Goal: Answer question/provide support: Share knowledge or assist other users

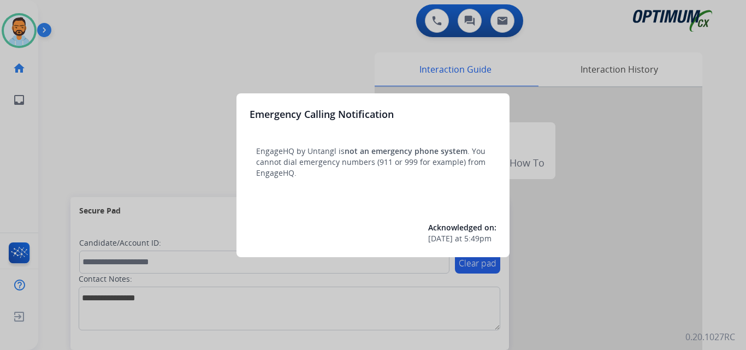
click at [112, 90] on div at bounding box center [373, 175] width 746 height 350
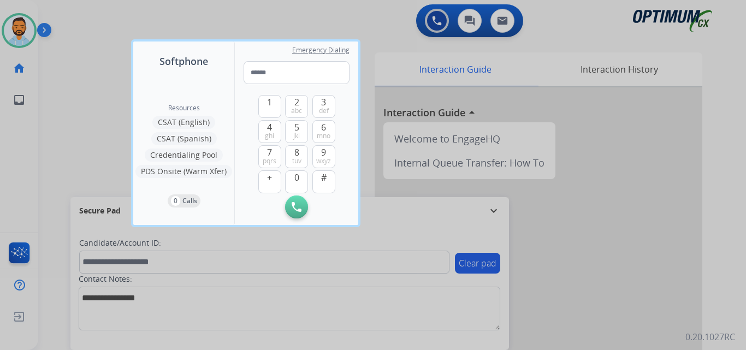
click at [78, 99] on div at bounding box center [373, 175] width 746 height 350
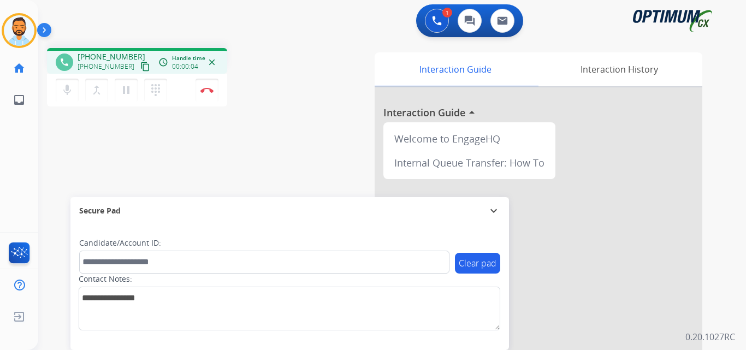
click at [140, 66] on mat-icon "content_copy" at bounding box center [145, 67] width 10 height 10
click at [203, 92] on img at bounding box center [206, 89] width 13 height 5
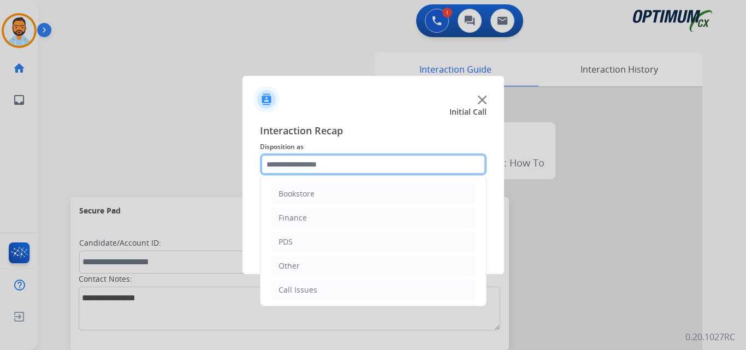
click at [339, 161] on input "text" at bounding box center [373, 164] width 227 height 22
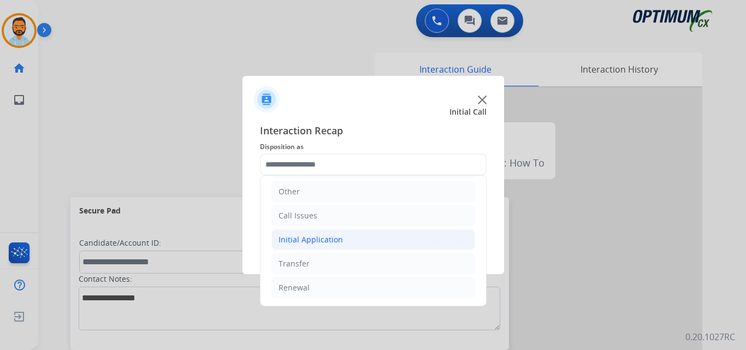
click at [336, 242] on div "Initial Application" at bounding box center [310, 239] width 64 height 11
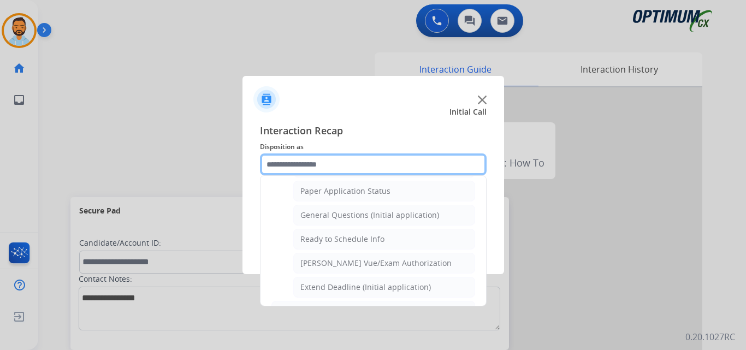
scroll to position [611, 0]
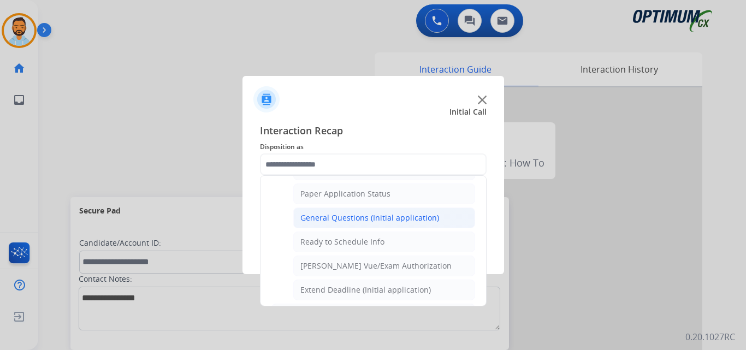
click at [401, 219] on div "General Questions (Initial application)" at bounding box center [369, 217] width 139 height 11
type input "**********"
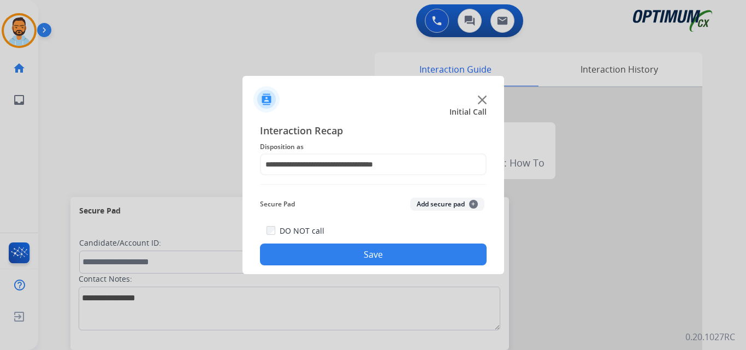
click at [403, 251] on button "Save" at bounding box center [373, 254] width 227 height 22
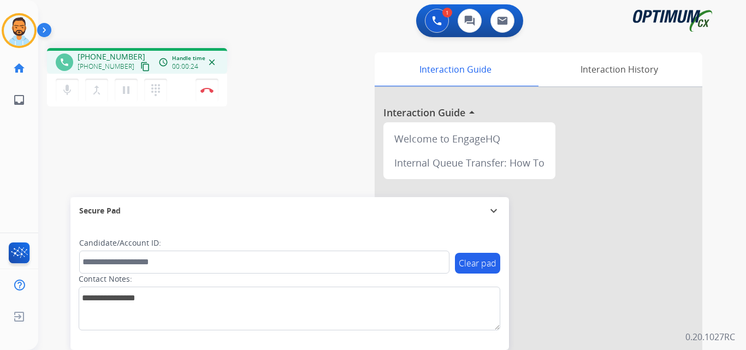
click at [140, 66] on mat-icon "content_copy" at bounding box center [145, 67] width 10 height 10
click at [206, 89] on img at bounding box center [206, 89] width 13 height 5
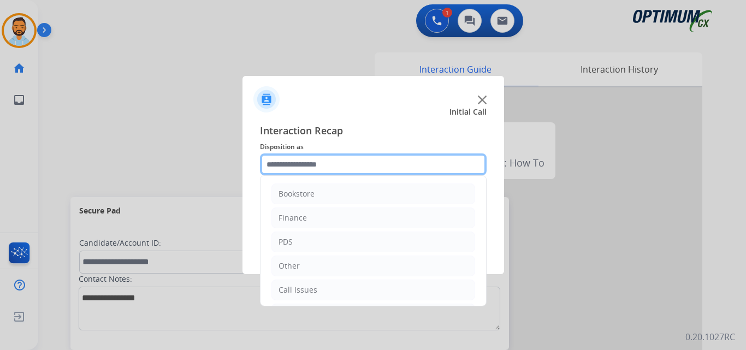
click at [352, 164] on input "text" at bounding box center [373, 164] width 227 height 22
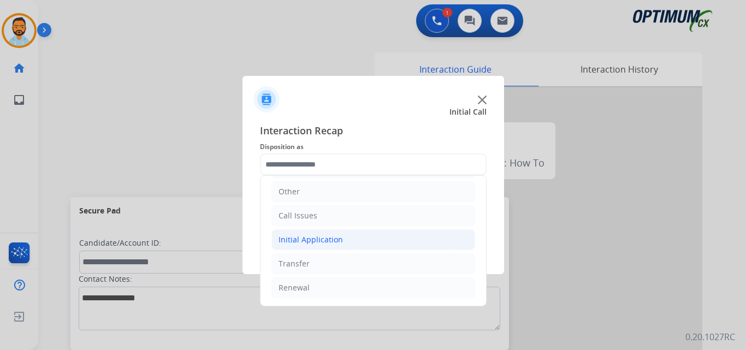
click at [338, 247] on li "Initial Application" at bounding box center [373, 239] width 204 height 21
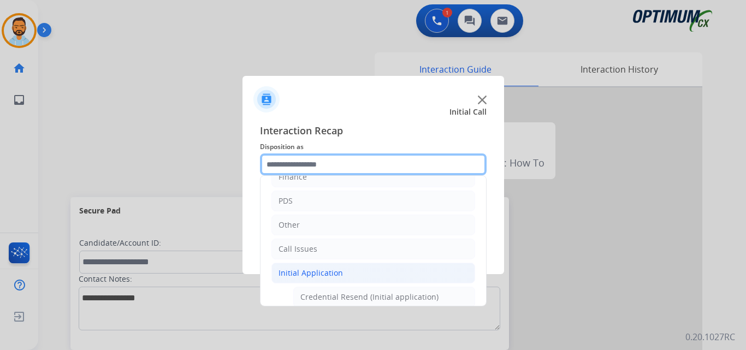
scroll to position [0, 0]
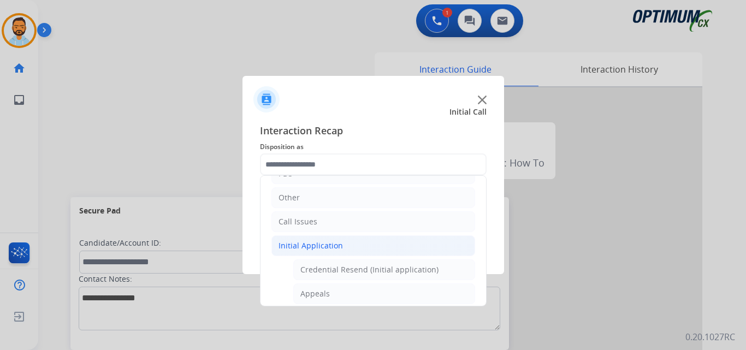
click at [326, 252] on li "Initial Application" at bounding box center [373, 245] width 204 height 21
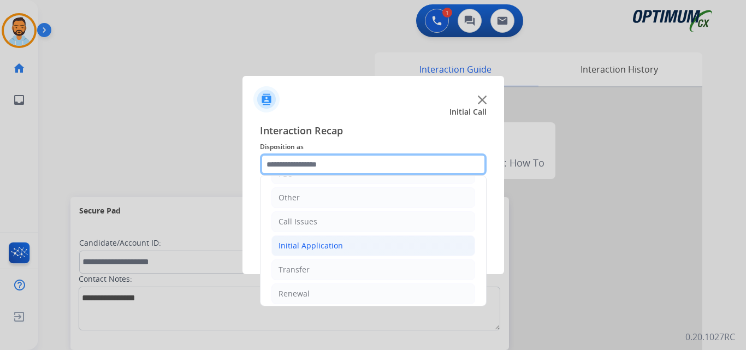
scroll to position [74, 0]
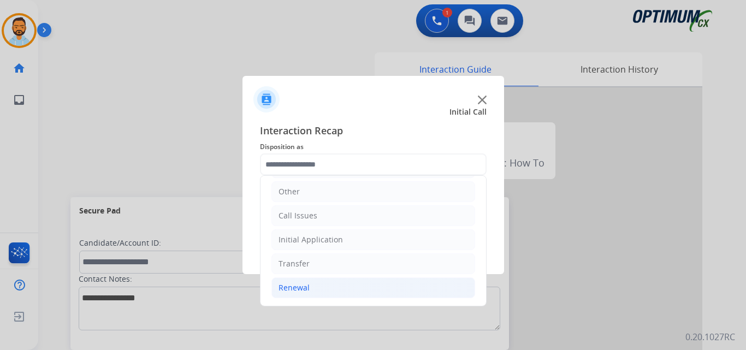
click at [318, 287] on li "Renewal" at bounding box center [373, 287] width 204 height 21
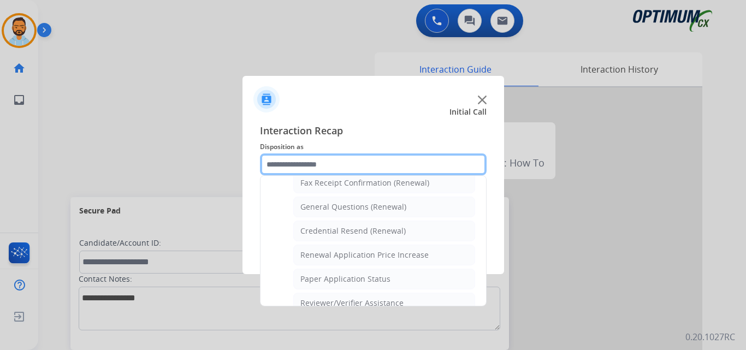
scroll to position [309, 0]
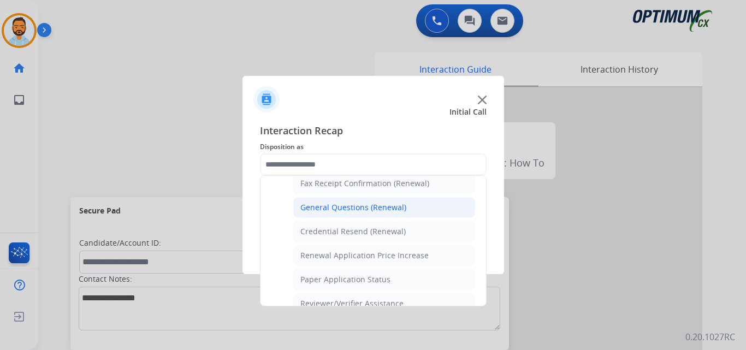
click at [370, 211] on div "General Questions (Renewal)" at bounding box center [353, 207] width 106 height 11
type input "**********"
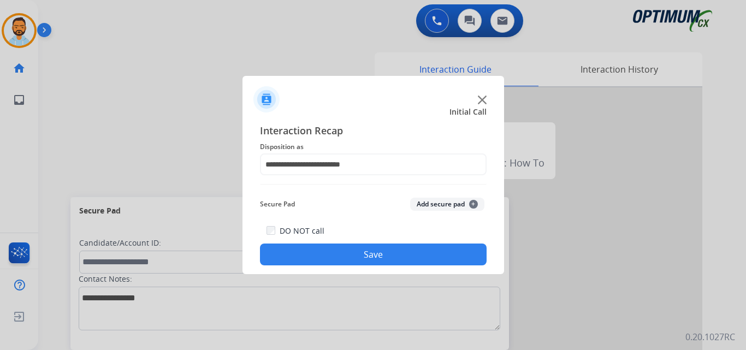
click at [381, 258] on button "Save" at bounding box center [373, 254] width 227 height 22
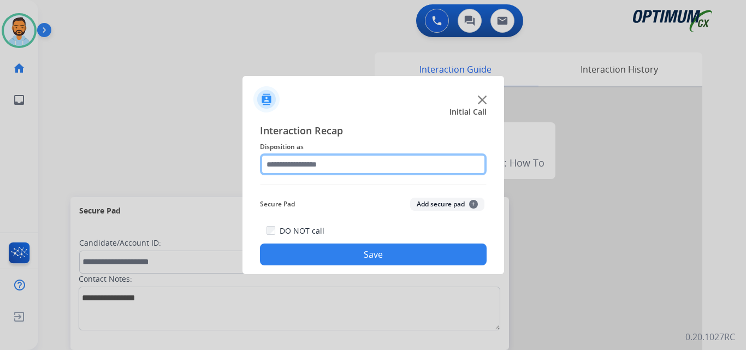
click at [384, 167] on input "text" at bounding box center [373, 164] width 227 height 22
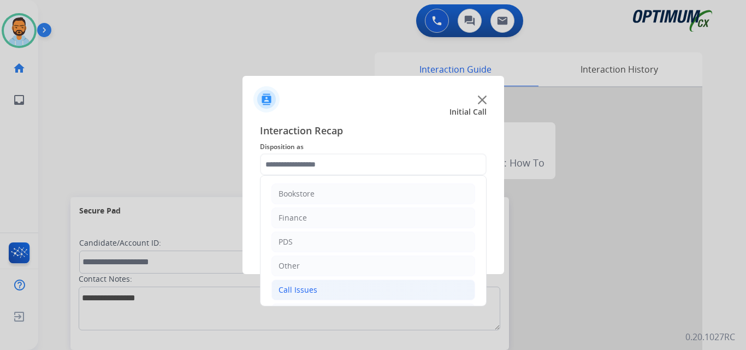
click at [326, 285] on li "Call Issues" at bounding box center [373, 289] width 204 height 21
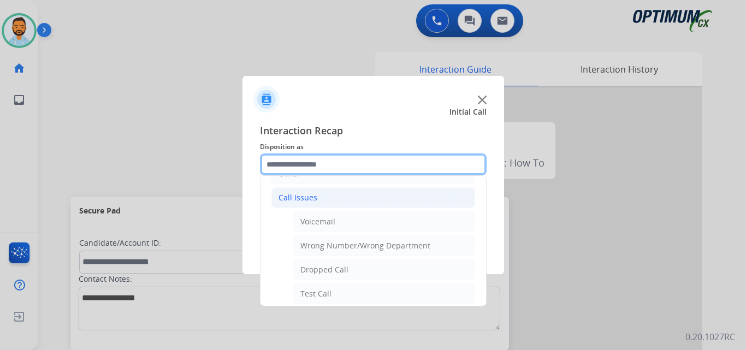
scroll to position [96, 0]
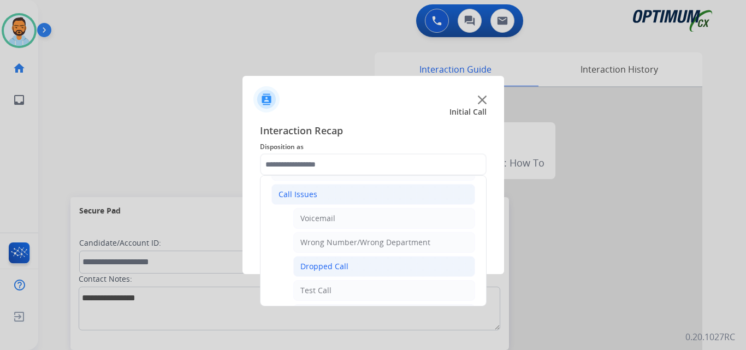
click at [354, 265] on li "Dropped Call" at bounding box center [384, 266] width 182 height 21
type input "**********"
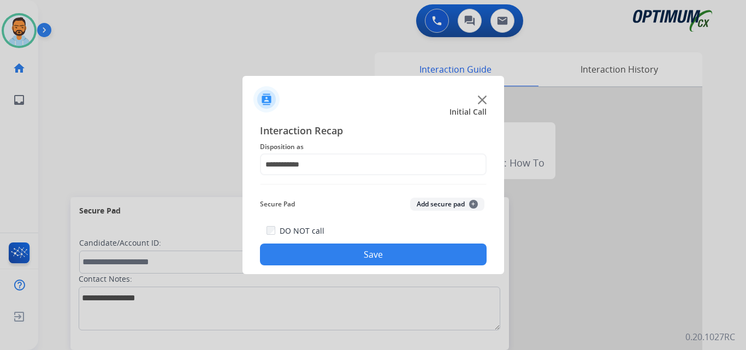
click at [345, 251] on button "Save" at bounding box center [373, 254] width 227 height 22
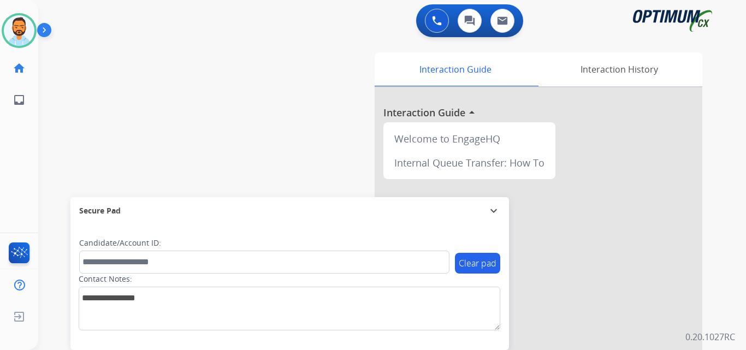
click at [49, 31] on img at bounding box center [46, 32] width 19 height 21
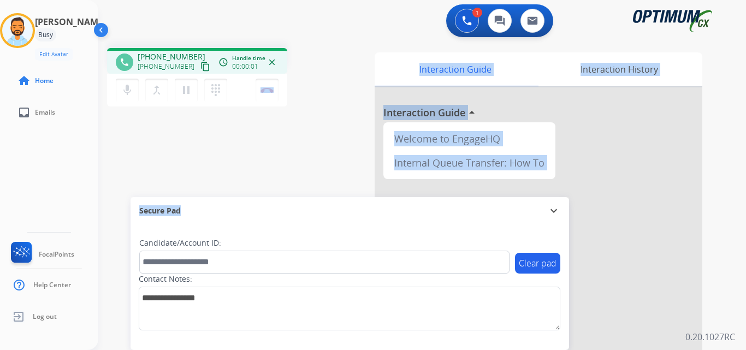
drag, startPoint x: 183, startPoint y: 201, endPoint x: 205, endPoint y: 140, distance: 64.7
click at [205, 140] on div "phone [PHONE_NUMBER] [PHONE_NUMBER] content_copy access_time Call metrics Queue…" at bounding box center [408, 266] width 621 height 455
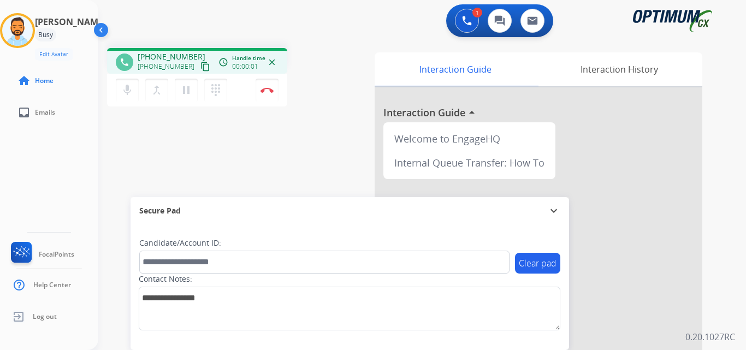
click at [205, 140] on div "phone [PHONE_NUMBER] [PHONE_NUMBER] content_copy access_time Call metrics Queue…" at bounding box center [408, 266] width 621 height 455
click at [200, 66] on mat-icon "content_copy" at bounding box center [205, 67] width 10 height 10
click at [267, 90] on img at bounding box center [266, 89] width 13 height 5
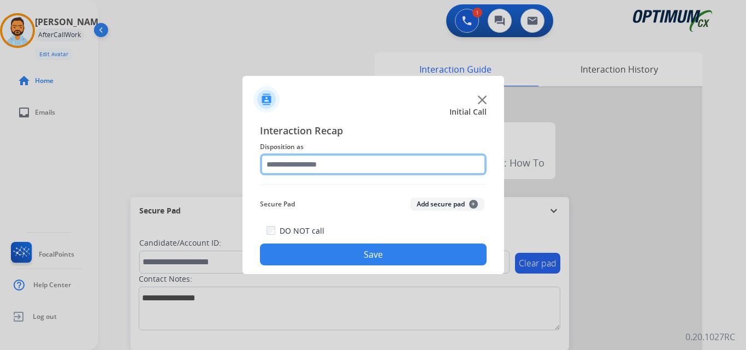
click at [389, 166] on input "text" at bounding box center [373, 164] width 227 height 22
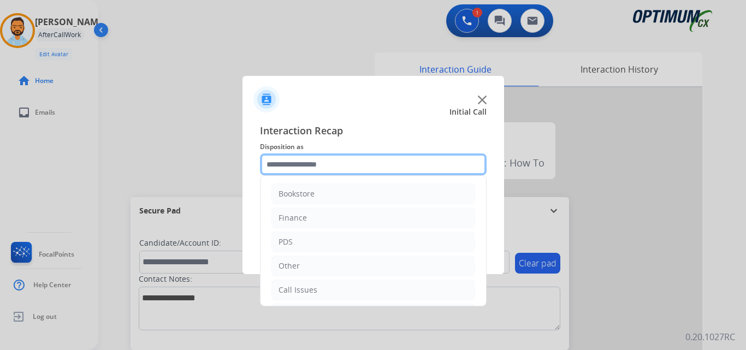
scroll to position [74, 0]
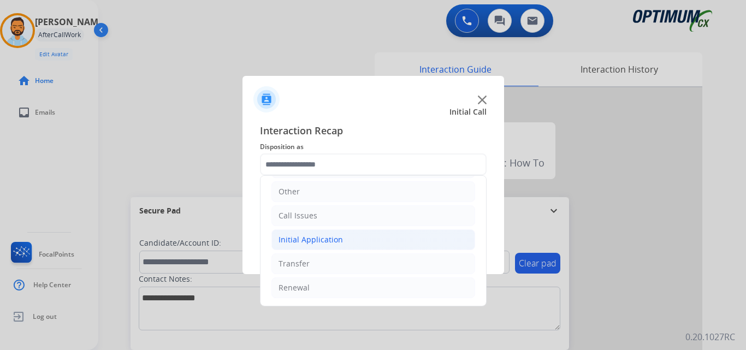
click at [361, 242] on li "Initial Application" at bounding box center [373, 239] width 204 height 21
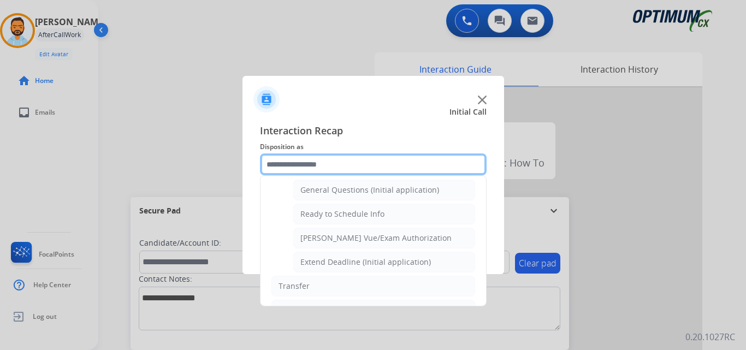
scroll to position [634, 0]
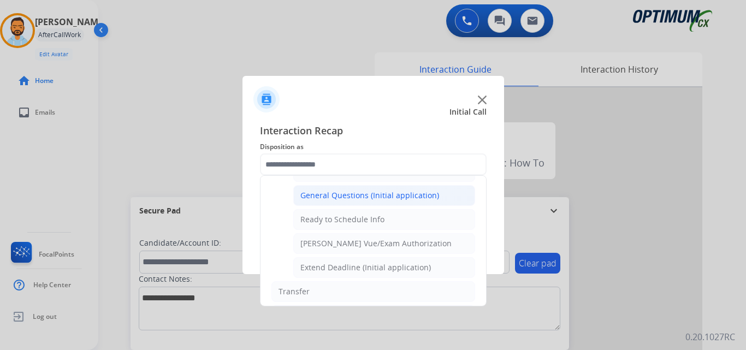
click at [379, 195] on div "General Questions (Initial application)" at bounding box center [369, 195] width 139 height 11
type input "**********"
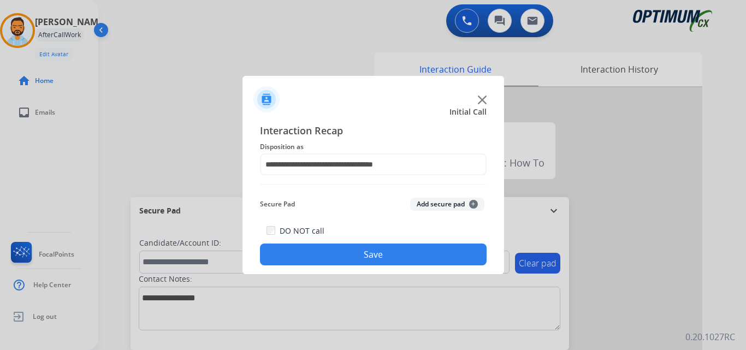
click at [368, 254] on button "Save" at bounding box center [373, 254] width 227 height 22
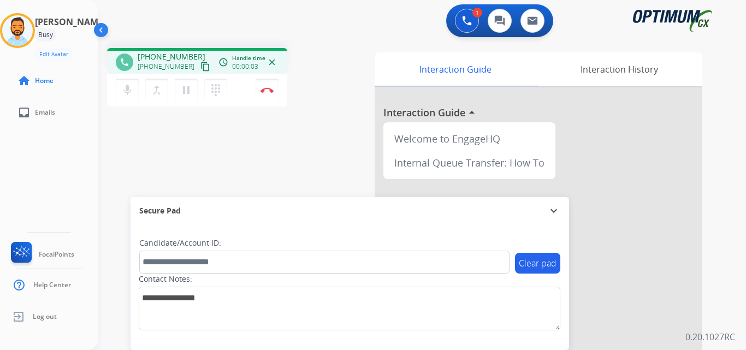
click at [200, 66] on mat-icon "content_copy" at bounding box center [205, 67] width 10 height 10
click at [200, 67] on mat-icon "content_copy" at bounding box center [205, 67] width 10 height 10
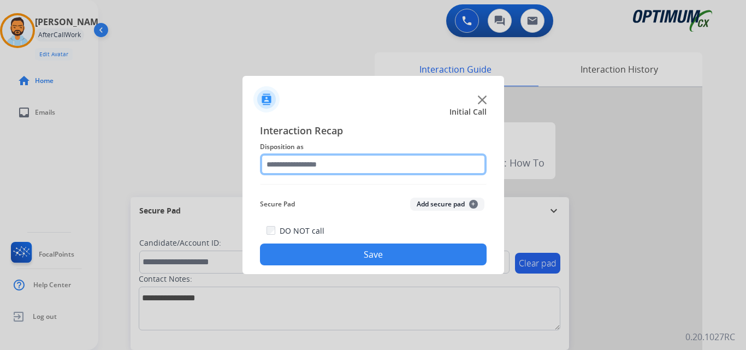
click at [371, 168] on input "text" at bounding box center [373, 164] width 227 height 22
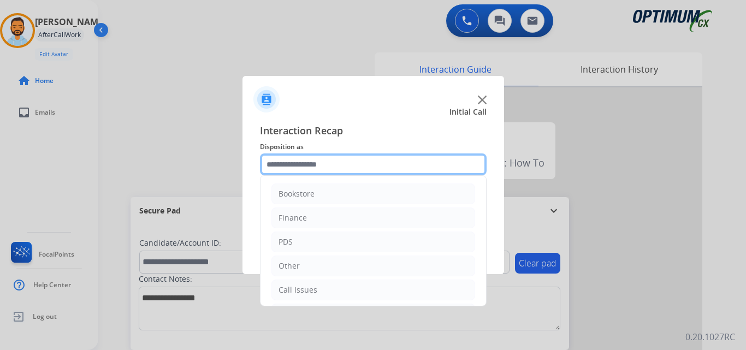
scroll to position [74, 0]
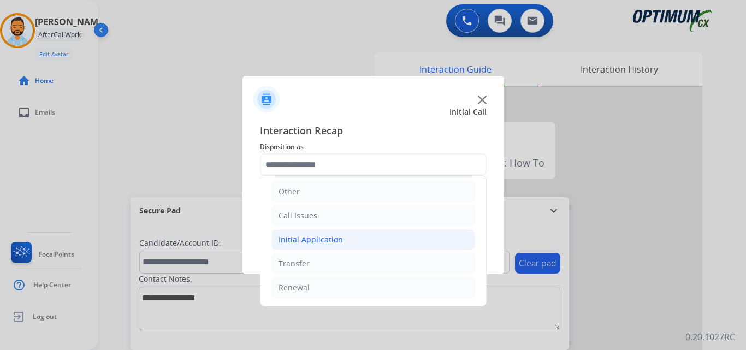
click at [339, 248] on li "Initial Application" at bounding box center [373, 239] width 204 height 21
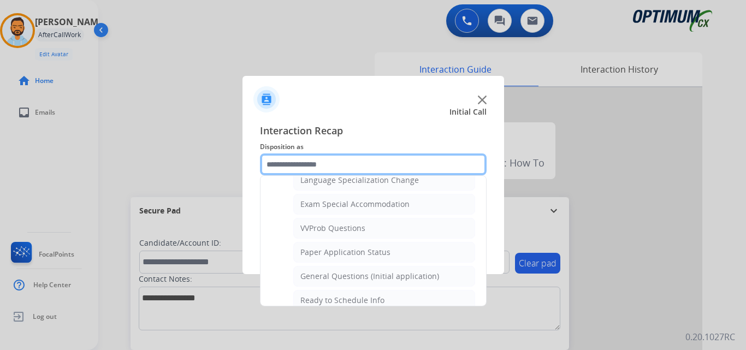
scroll to position [560, 0]
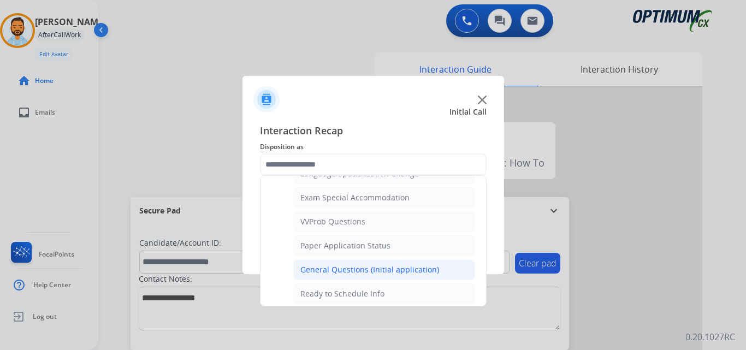
click at [396, 277] on li "General Questions (Initial application)" at bounding box center [384, 269] width 182 height 21
type input "**********"
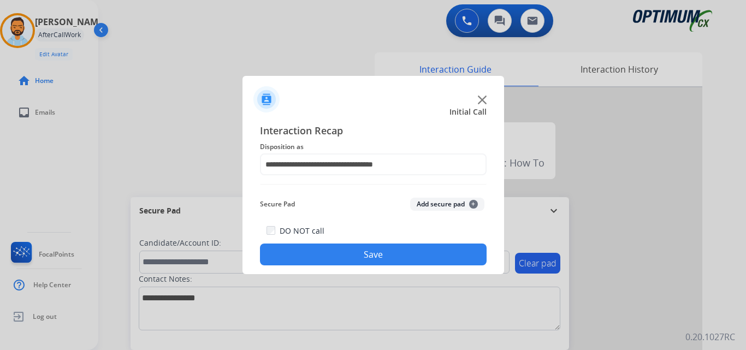
click at [380, 255] on button "Save" at bounding box center [373, 254] width 227 height 22
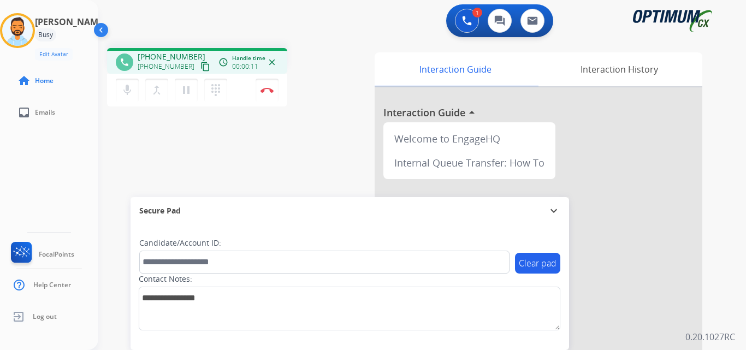
click at [199, 68] on button "content_copy" at bounding box center [205, 66] width 13 height 13
click at [264, 85] on button "Disconnect" at bounding box center [266, 90] width 23 height 23
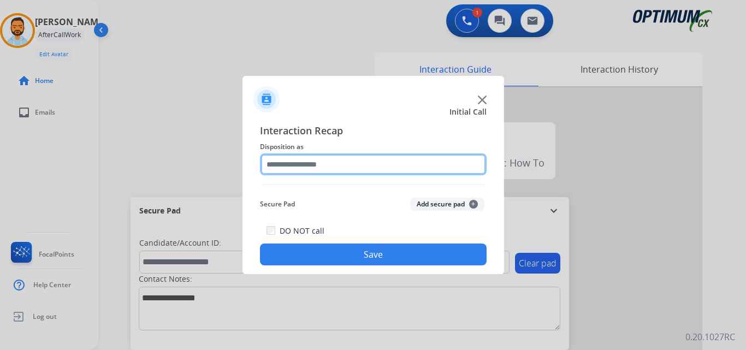
click at [356, 166] on input "text" at bounding box center [373, 164] width 227 height 22
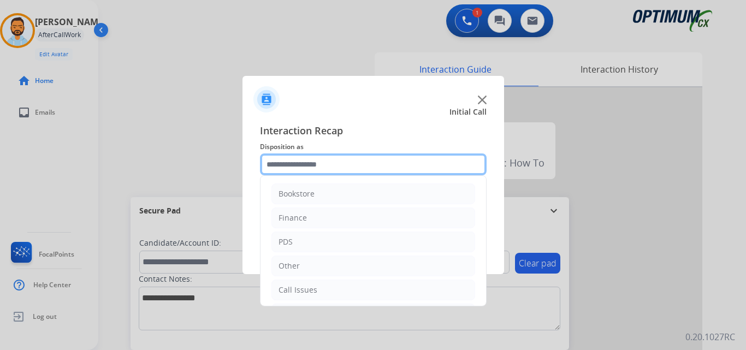
scroll to position [74, 0]
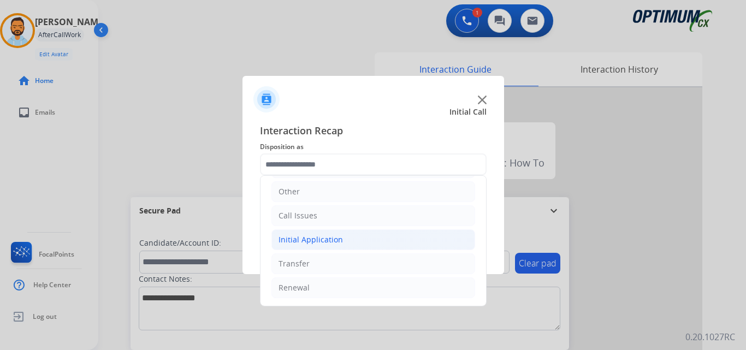
click at [347, 240] on li "Initial Application" at bounding box center [373, 239] width 204 height 21
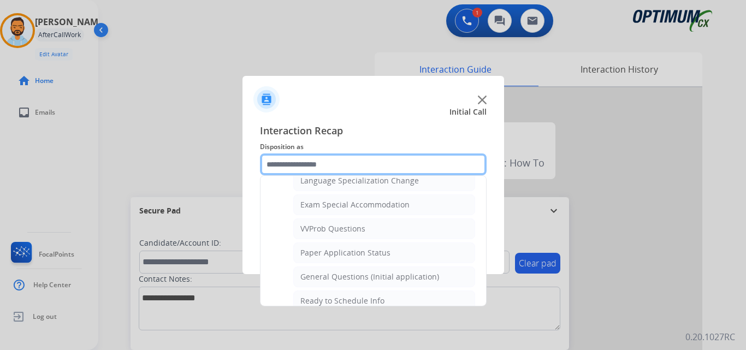
scroll to position [556, 0]
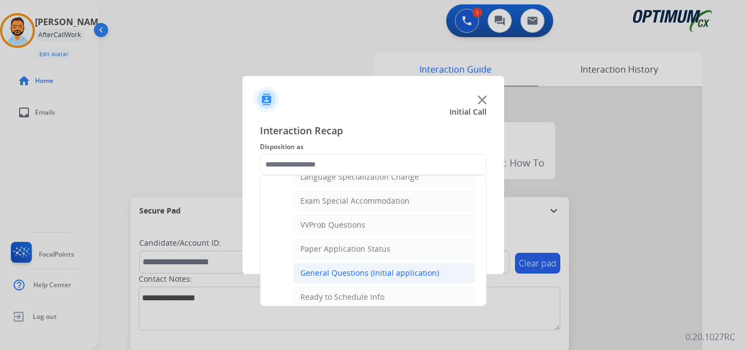
click at [391, 278] on div "General Questions (Initial application)" at bounding box center [369, 272] width 139 height 11
type input "**********"
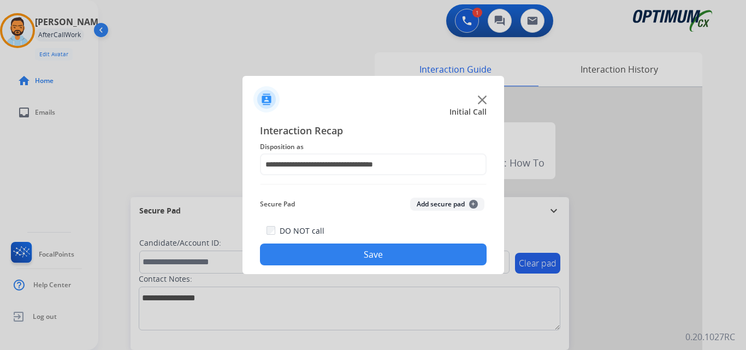
click at [407, 251] on button "Save" at bounding box center [373, 254] width 227 height 22
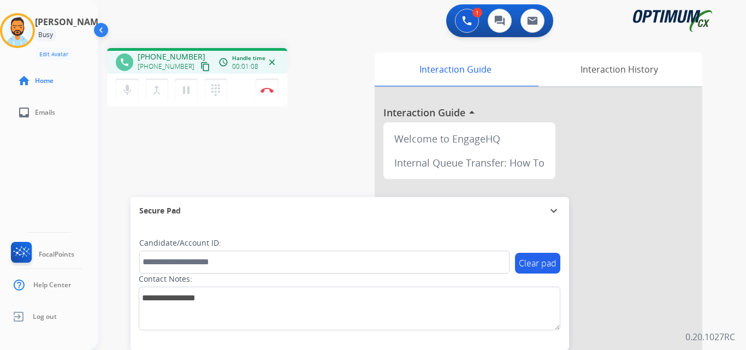
click at [200, 66] on mat-icon "content_copy" at bounding box center [205, 67] width 10 height 10
click at [266, 91] on img at bounding box center [266, 89] width 13 height 5
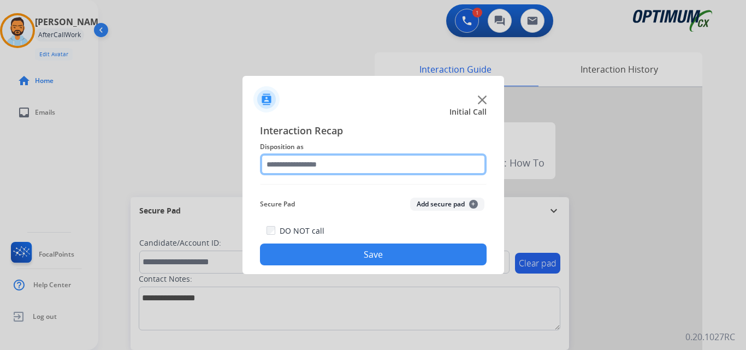
click at [350, 167] on input "text" at bounding box center [373, 164] width 227 height 22
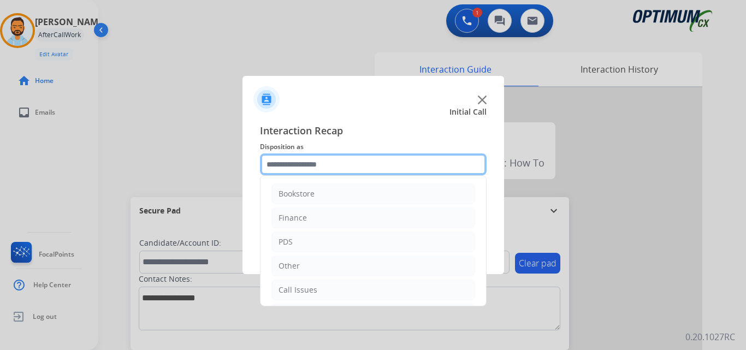
scroll to position [74, 0]
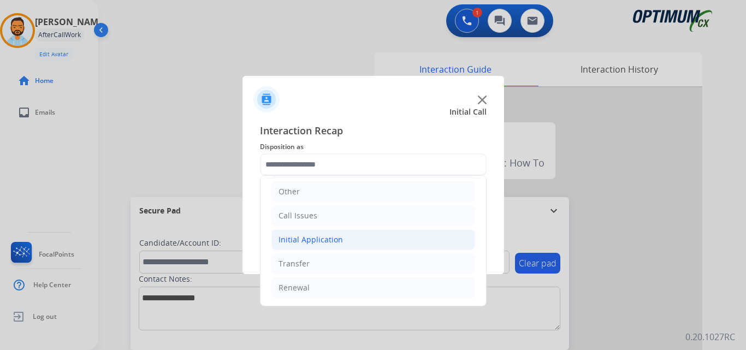
click at [330, 246] on li "Initial Application" at bounding box center [373, 239] width 204 height 21
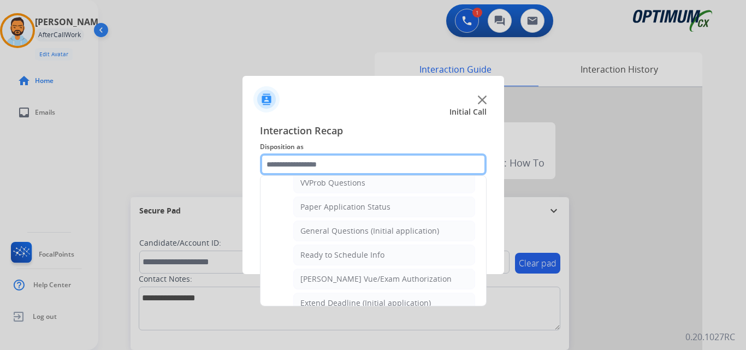
scroll to position [597, 0]
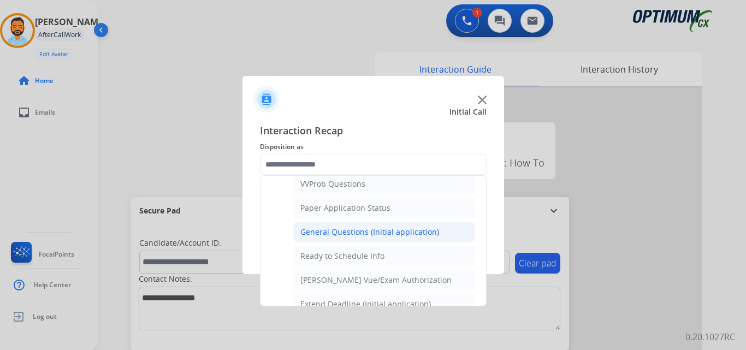
click at [367, 230] on div "General Questions (Initial application)" at bounding box center [369, 232] width 139 height 11
type input "**********"
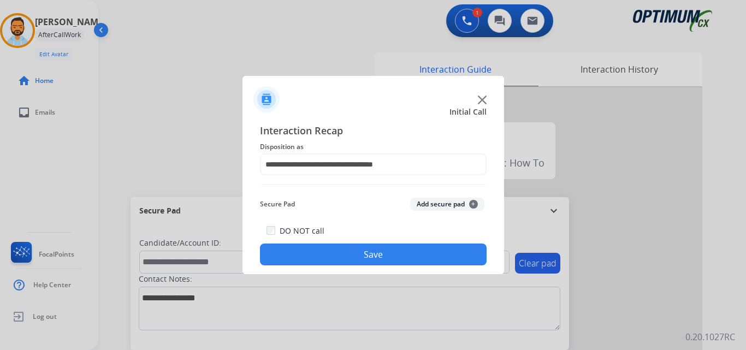
click at [365, 258] on button "Save" at bounding box center [373, 254] width 227 height 22
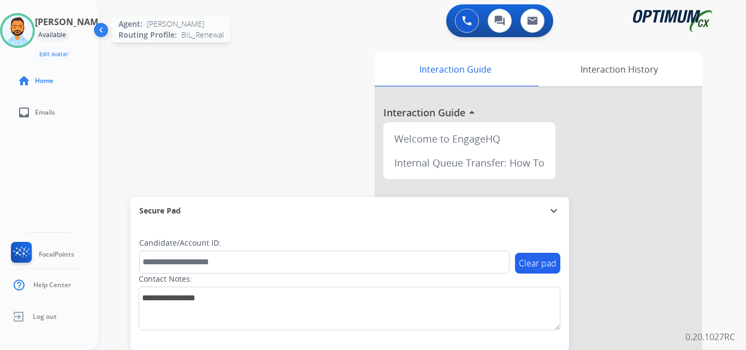
click at [14, 44] on div at bounding box center [17, 30] width 35 height 35
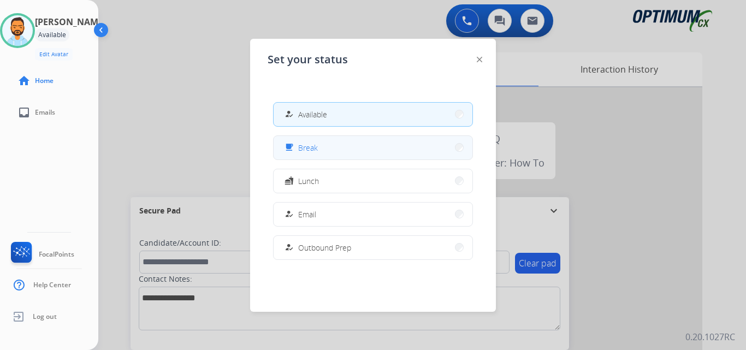
click at [309, 148] on span "Break" at bounding box center [308, 147] width 20 height 11
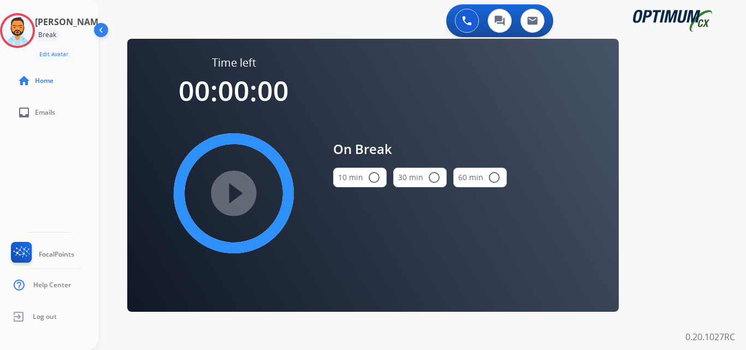
click at [372, 171] on mat-icon "radio_button_unchecked" at bounding box center [373, 177] width 13 height 13
click at [240, 199] on mat-icon "play_circle_filled" at bounding box center [233, 193] width 13 height 13
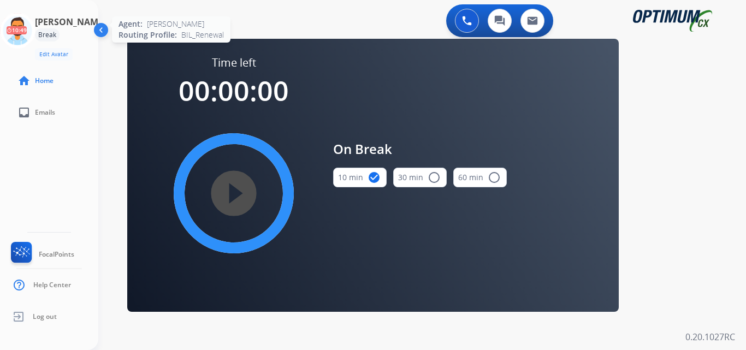
click at [22, 22] on icon at bounding box center [17, 30] width 35 height 35
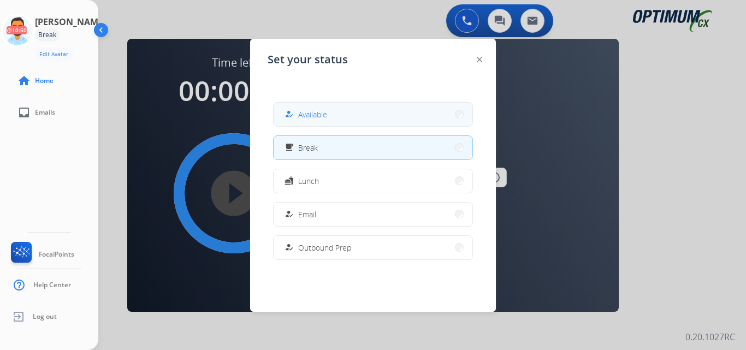
click at [308, 115] on span "Available" at bounding box center [312, 114] width 29 height 11
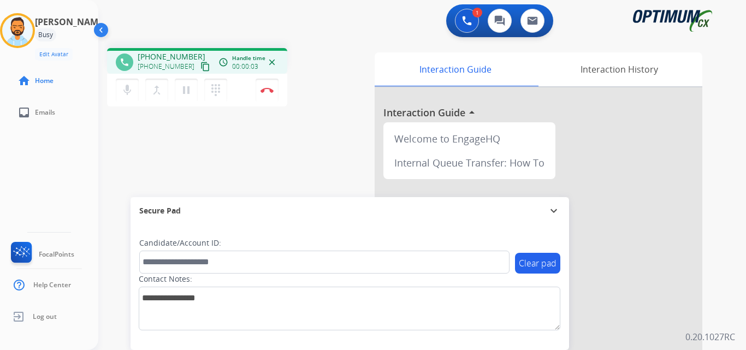
click at [200, 70] on mat-icon "content_copy" at bounding box center [205, 67] width 10 height 10
click at [270, 92] on img at bounding box center [266, 89] width 13 height 5
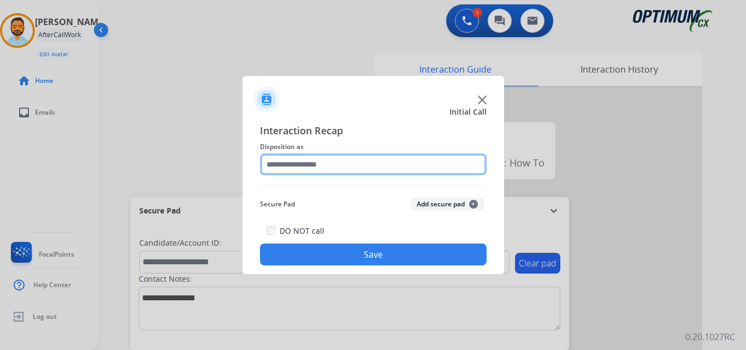
click at [361, 161] on input "text" at bounding box center [373, 164] width 227 height 22
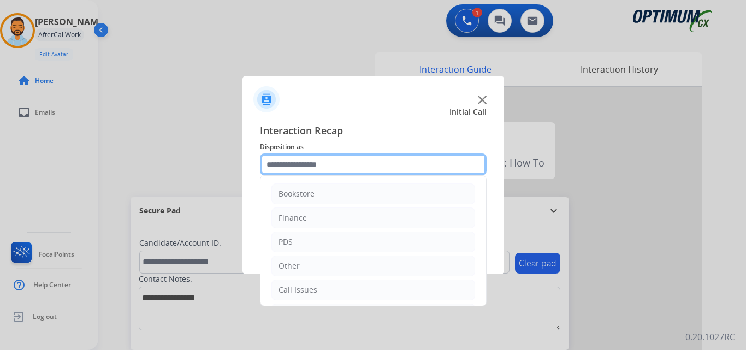
scroll to position [74, 0]
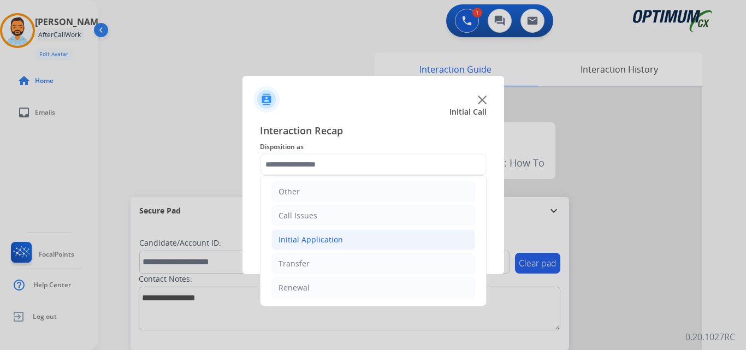
click at [323, 234] on li "Initial Application" at bounding box center [373, 239] width 204 height 21
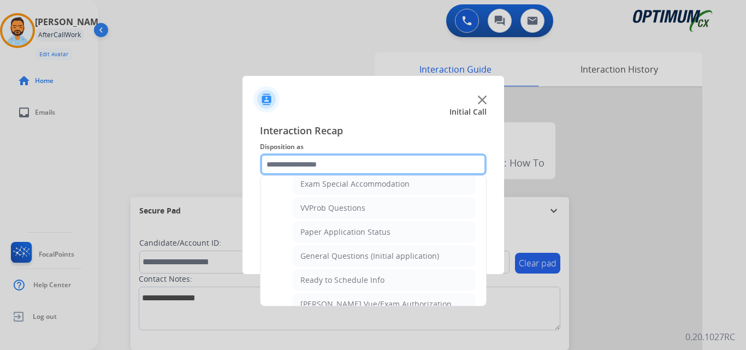
scroll to position [577, 0]
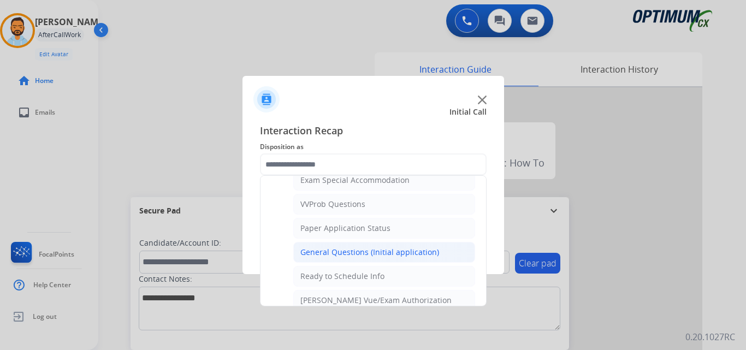
click at [380, 254] on div "General Questions (Initial application)" at bounding box center [369, 252] width 139 height 11
type input "**********"
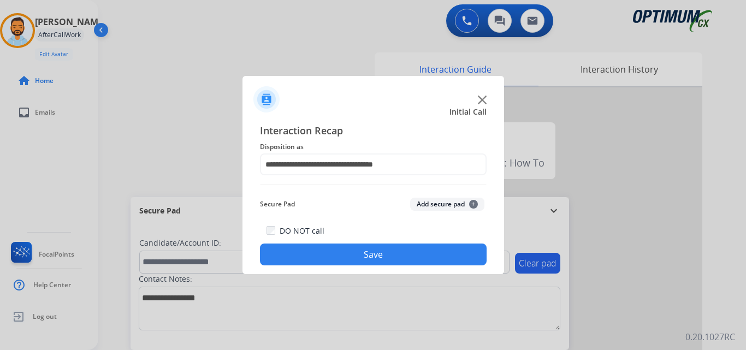
click at [355, 257] on button "Save" at bounding box center [373, 254] width 227 height 22
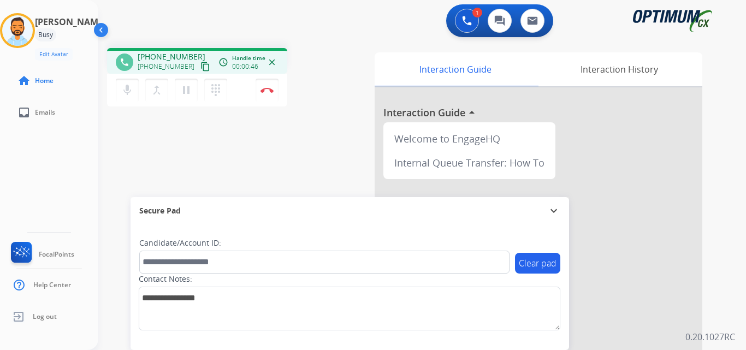
click at [200, 66] on mat-icon "content_copy" at bounding box center [205, 67] width 10 height 10
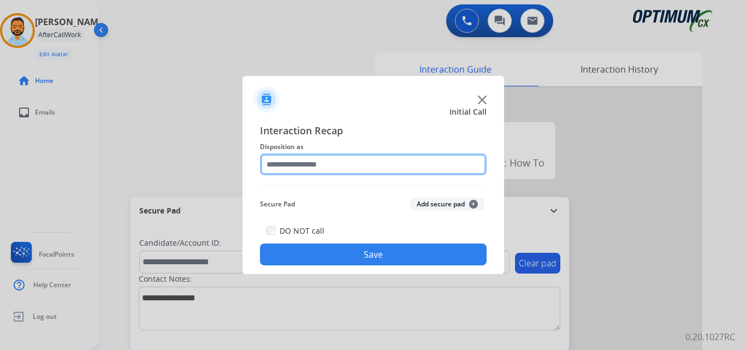
click at [299, 163] on input "text" at bounding box center [373, 164] width 227 height 22
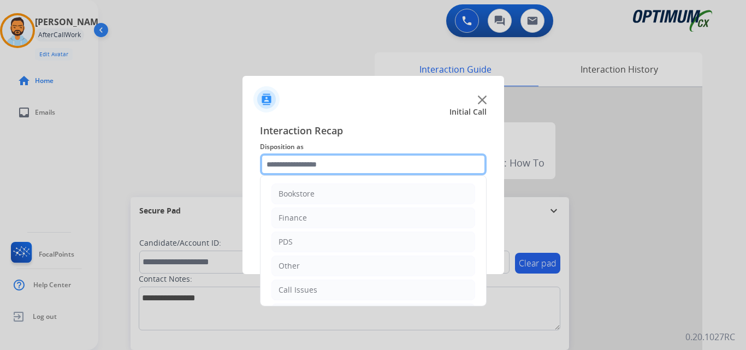
scroll to position [74, 0]
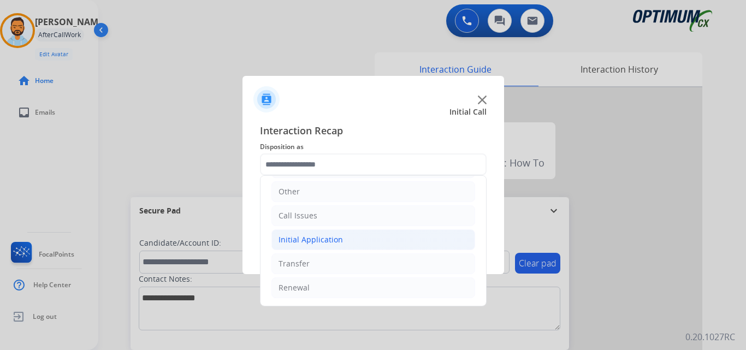
click at [348, 235] on li "Initial Application" at bounding box center [373, 239] width 204 height 21
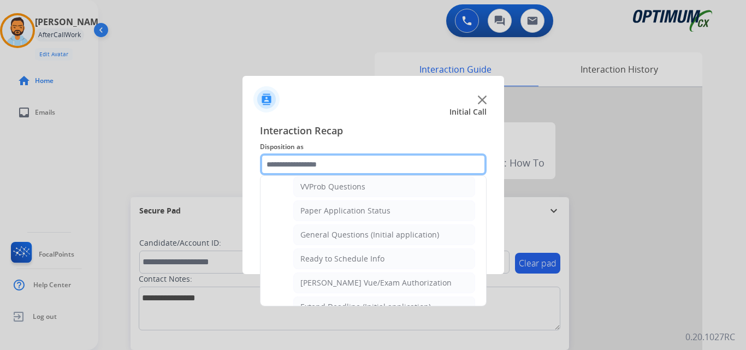
scroll to position [603, 0]
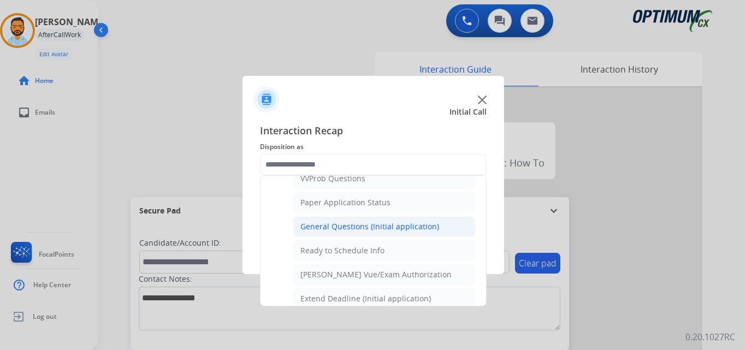
click at [372, 230] on div "General Questions (Initial application)" at bounding box center [369, 226] width 139 height 11
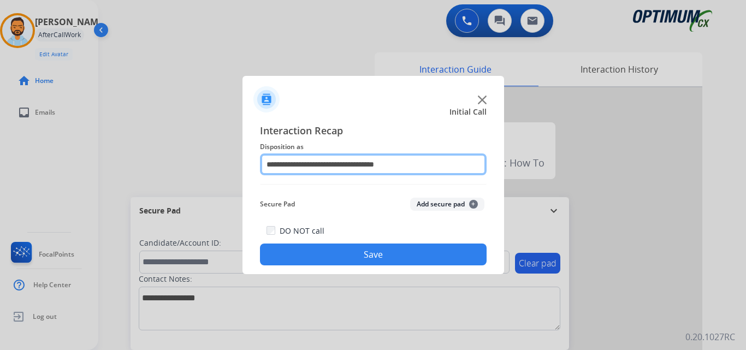
click at [376, 164] on input "**********" at bounding box center [373, 164] width 227 height 22
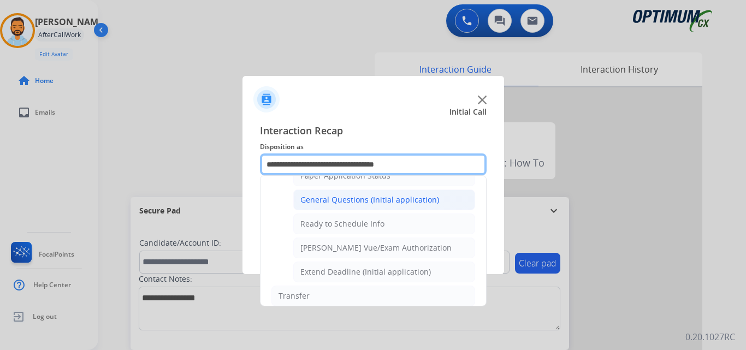
scroll to position [629, 0]
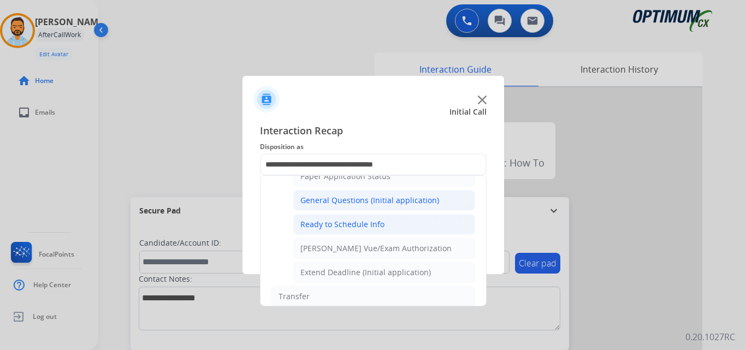
click at [366, 222] on div "Ready to Schedule Info" at bounding box center [342, 224] width 84 height 11
type input "**********"
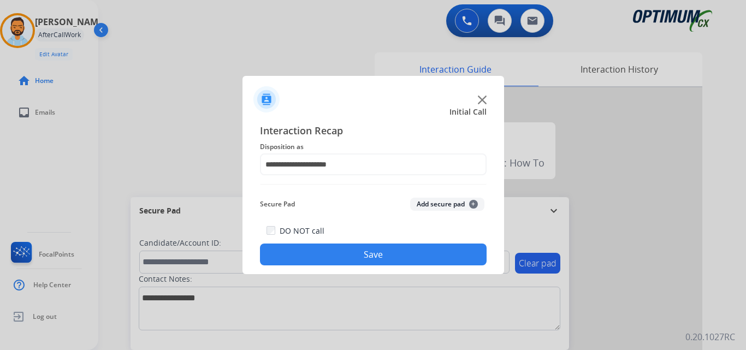
click at [363, 256] on button "Save" at bounding box center [373, 254] width 227 height 22
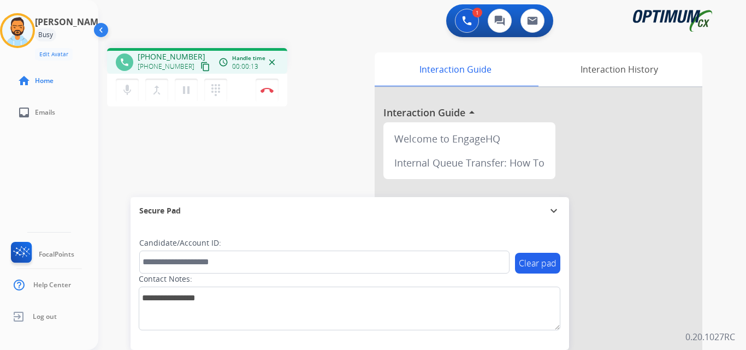
click at [200, 66] on mat-icon "content_copy" at bounding box center [205, 67] width 10 height 10
click at [275, 86] on button "Disconnect" at bounding box center [266, 90] width 23 height 23
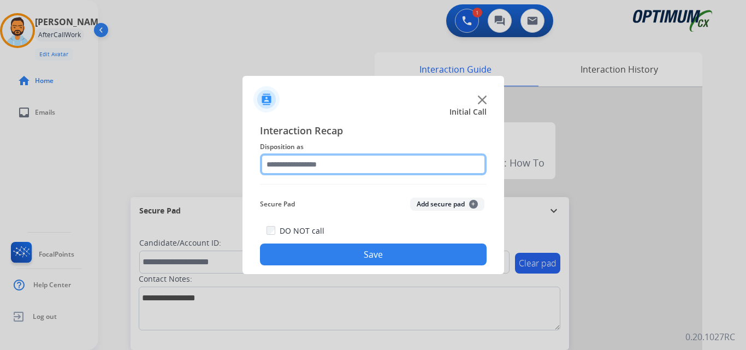
click at [401, 160] on input "text" at bounding box center [373, 164] width 227 height 22
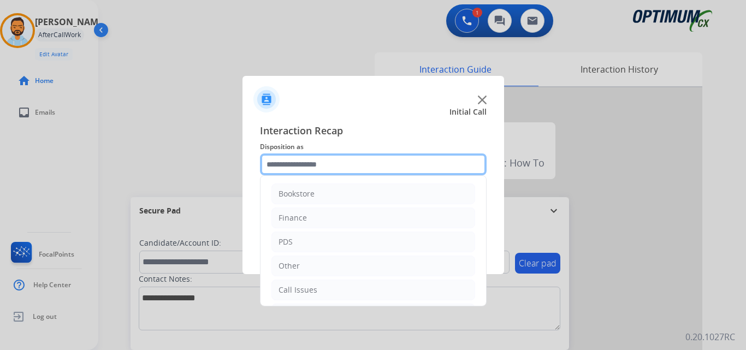
scroll to position [74, 0]
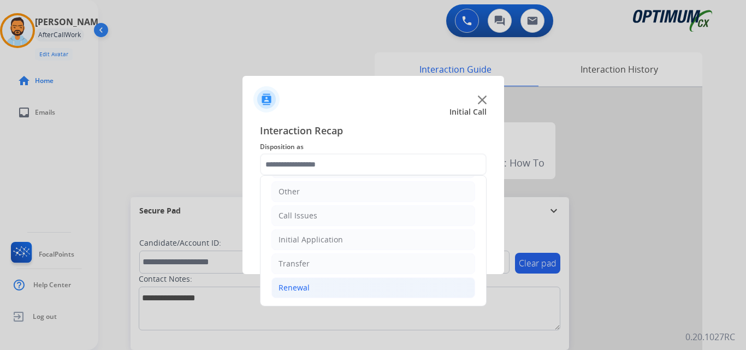
click at [332, 286] on li "Renewal" at bounding box center [373, 287] width 204 height 21
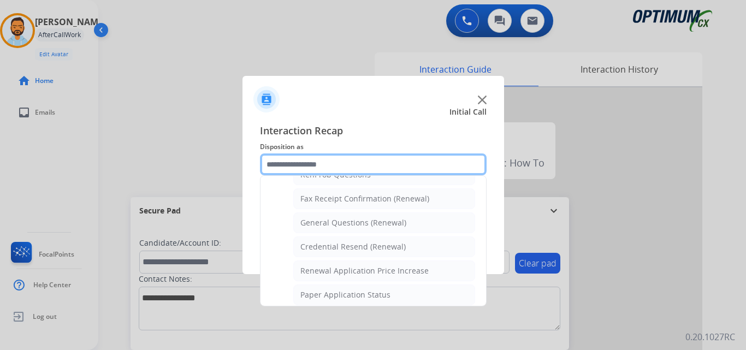
scroll to position [295, 0]
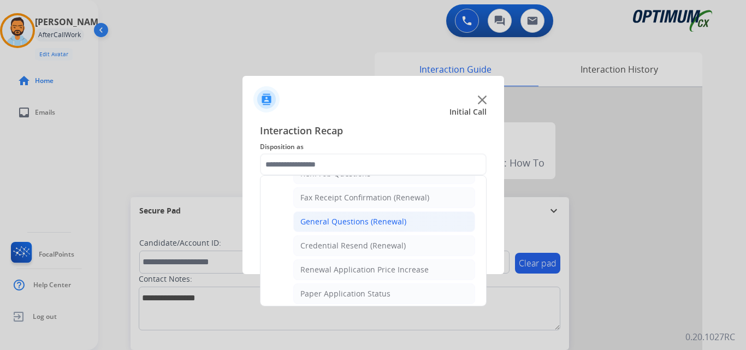
click at [398, 223] on div "General Questions (Renewal)" at bounding box center [353, 221] width 106 height 11
type input "**********"
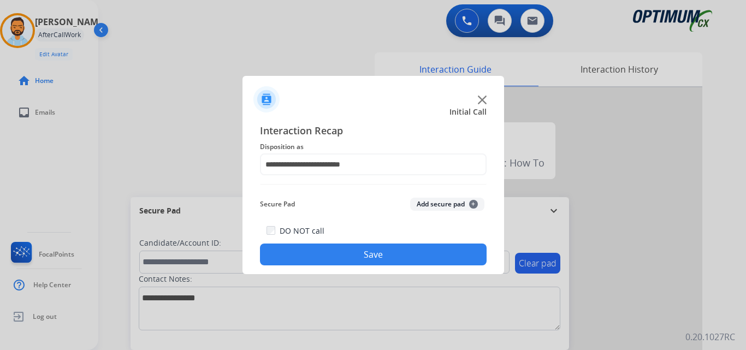
click at [374, 259] on button "Save" at bounding box center [373, 254] width 227 height 22
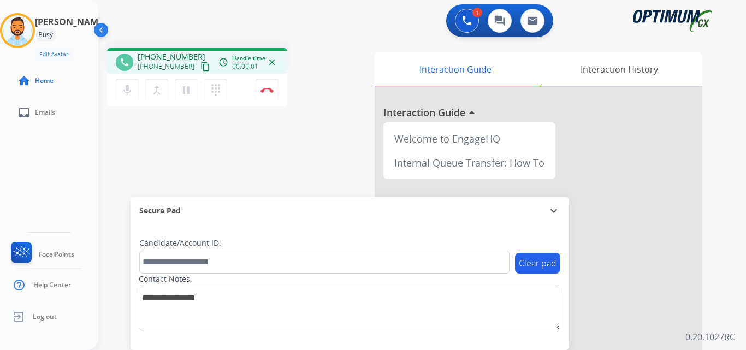
click at [200, 64] on mat-icon "content_copy" at bounding box center [205, 67] width 10 height 10
click at [264, 84] on button "Disconnect" at bounding box center [266, 90] width 23 height 23
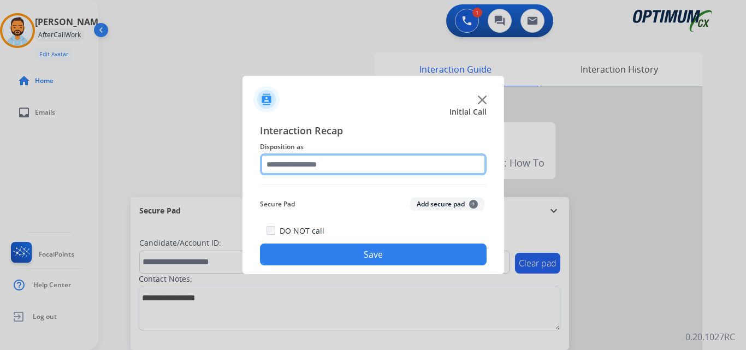
click at [343, 164] on input "text" at bounding box center [373, 164] width 227 height 22
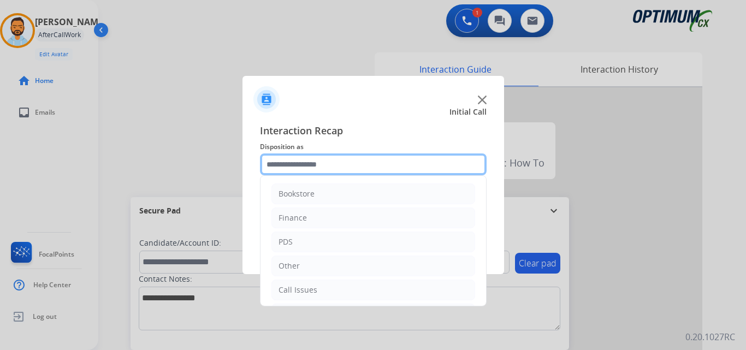
scroll to position [74, 0]
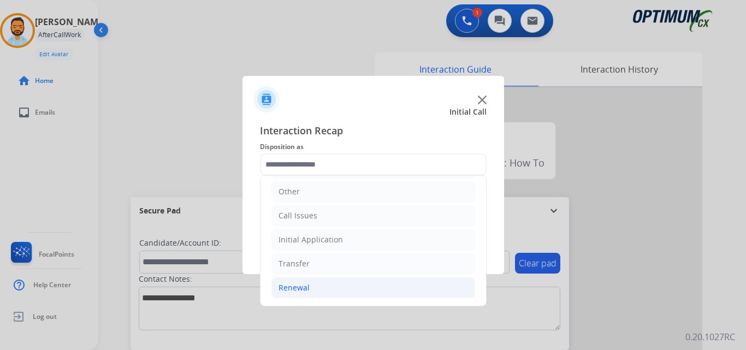
click at [310, 284] on li "Renewal" at bounding box center [373, 287] width 204 height 21
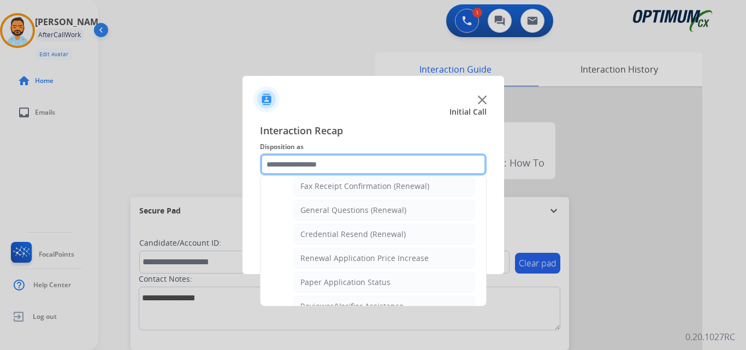
scroll to position [308, 0]
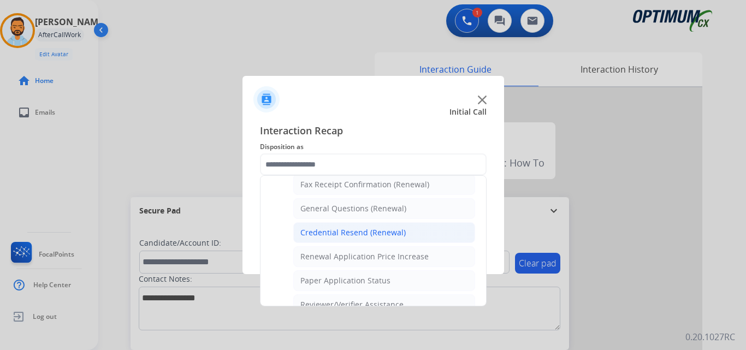
click at [379, 228] on div "Credential Resend (Renewal)" at bounding box center [352, 232] width 105 height 11
type input "**********"
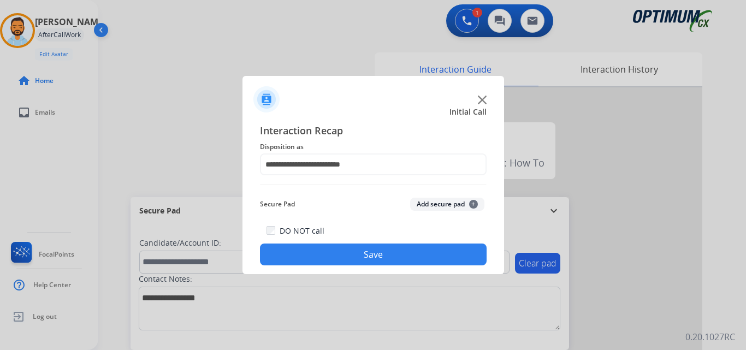
click at [379, 257] on button "Save" at bounding box center [373, 254] width 227 height 22
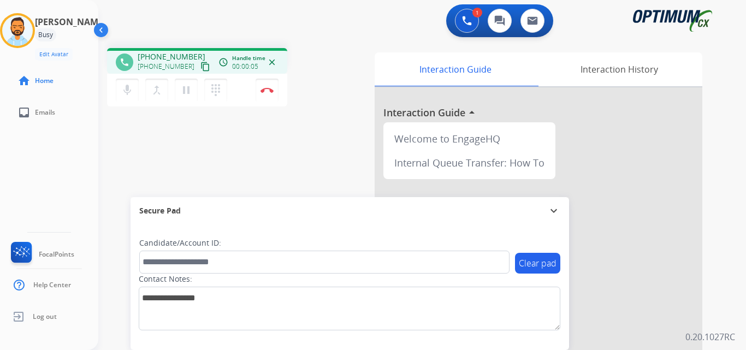
click at [200, 64] on mat-icon "content_copy" at bounding box center [205, 67] width 10 height 10
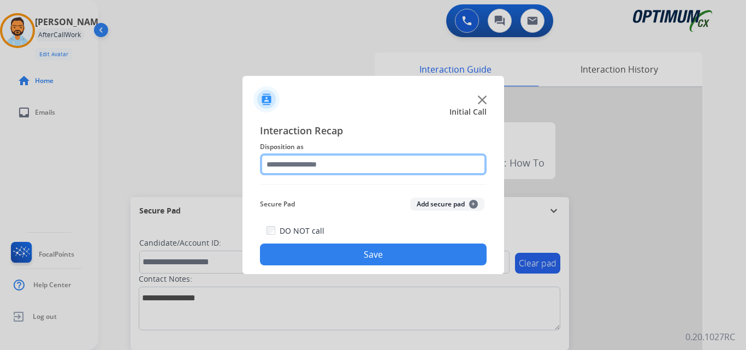
click at [285, 160] on input "text" at bounding box center [373, 164] width 227 height 22
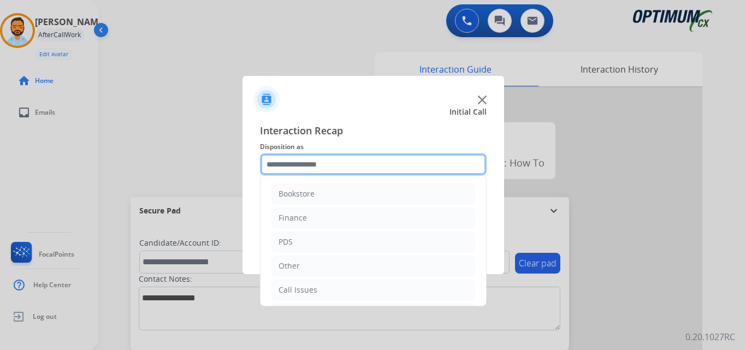
scroll to position [74, 0]
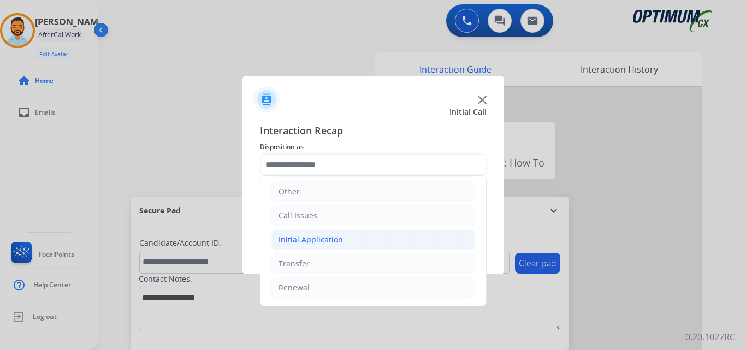
click at [355, 242] on li "Initial Application" at bounding box center [373, 239] width 204 height 21
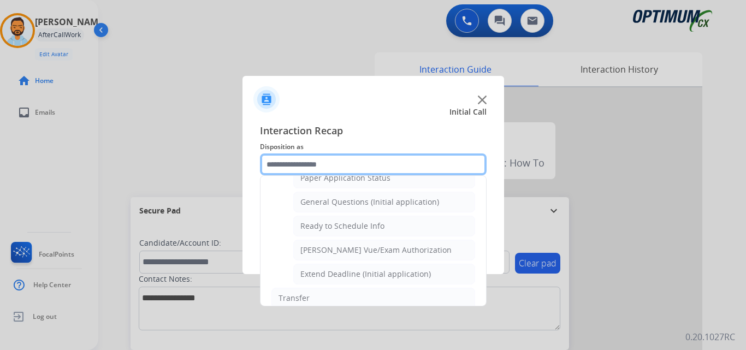
scroll to position [627, 0]
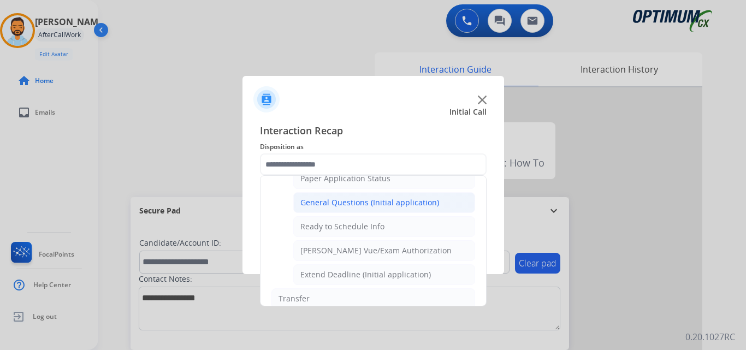
click at [373, 208] on div "General Questions (Initial application)" at bounding box center [369, 202] width 139 height 11
type input "**********"
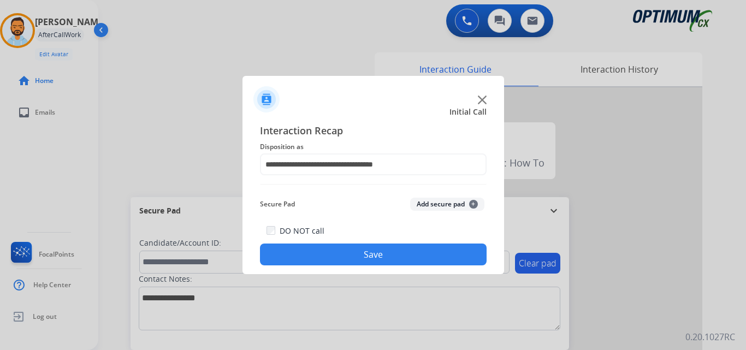
click at [367, 258] on button "Save" at bounding box center [373, 254] width 227 height 22
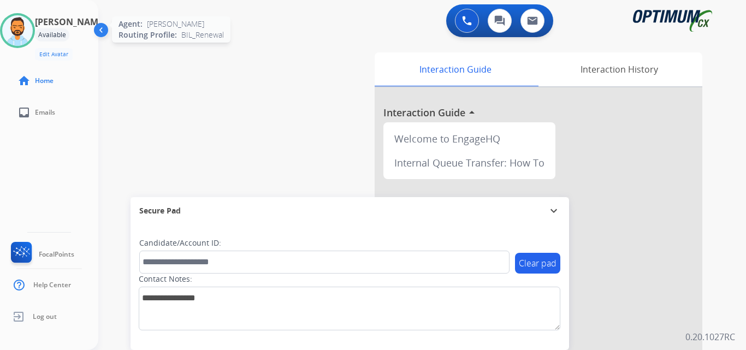
click at [31, 27] on img at bounding box center [17, 30] width 31 height 31
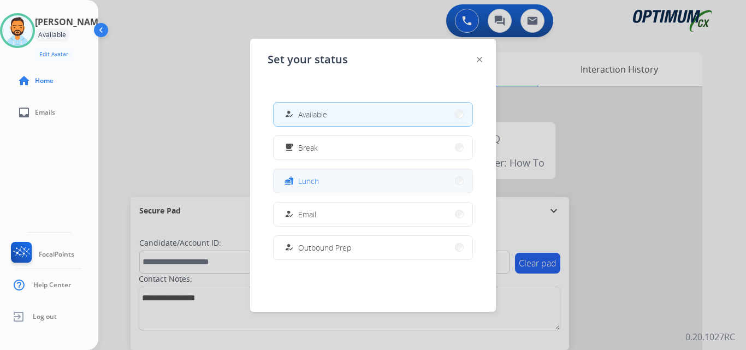
click at [292, 183] on mat-icon "fastfood" at bounding box center [288, 180] width 9 height 9
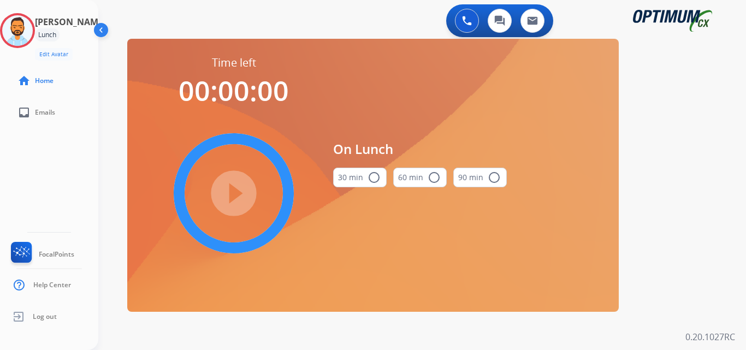
click at [358, 174] on button "30 min radio_button_unchecked" at bounding box center [359, 178] width 53 height 20
click at [234, 187] on mat-icon "play_circle_filled" at bounding box center [233, 193] width 13 height 13
